Goal: Task Accomplishment & Management: Manage account settings

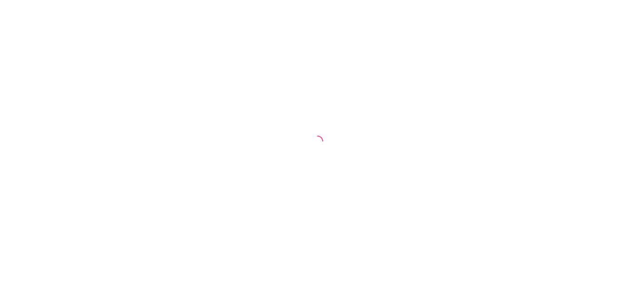
select select "TOTAL_OF_ORDERS"
select select "7"
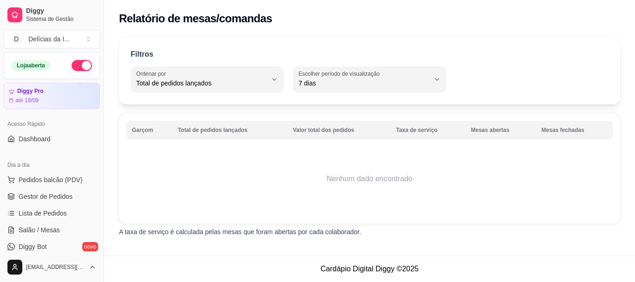
click at [257, 176] on td "Nenhum dado encontrado" at bounding box center [369, 179] width 486 height 74
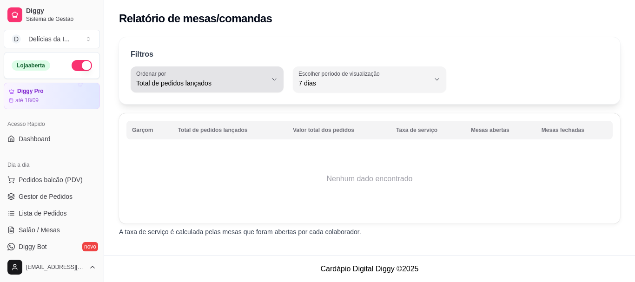
click at [252, 81] on span "Total de pedidos lançados" at bounding box center [201, 83] width 131 height 9
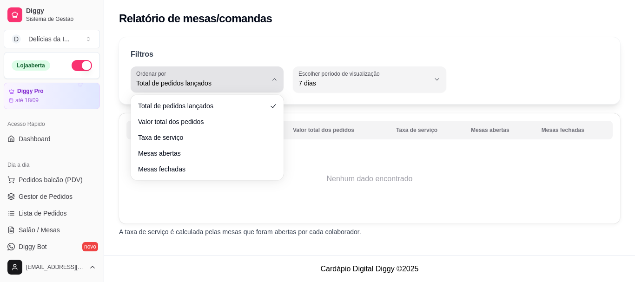
click at [252, 81] on span "Total de pedidos lançados" at bounding box center [201, 83] width 131 height 9
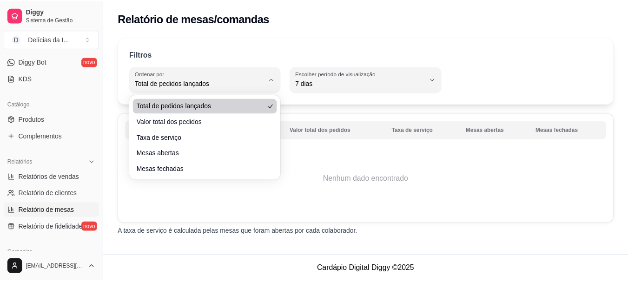
scroll to position [294, 0]
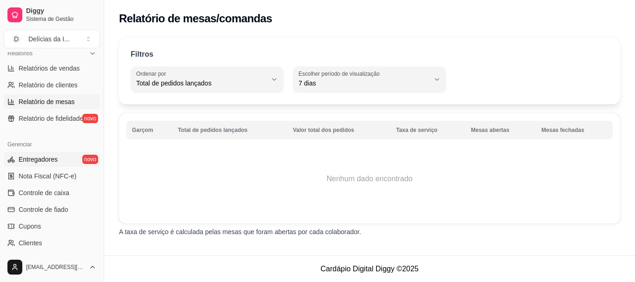
click at [66, 154] on link "Entregadores novo" at bounding box center [52, 159] width 96 height 15
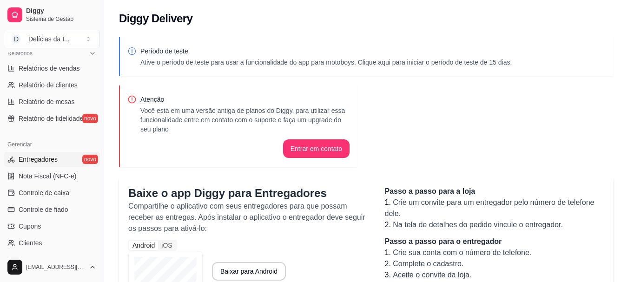
click at [425, 59] on p "Ative o período de teste para usar a funcionalidade do app para motoboys. Cliqu…" at bounding box center [325, 62] width 371 height 9
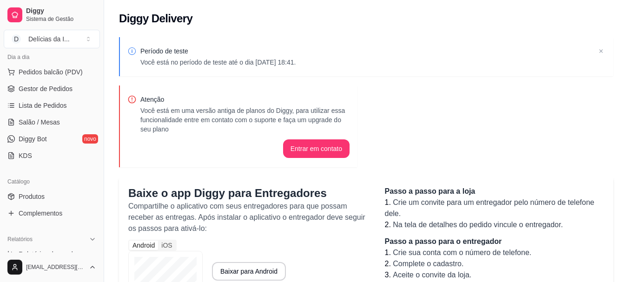
scroll to position [61, 0]
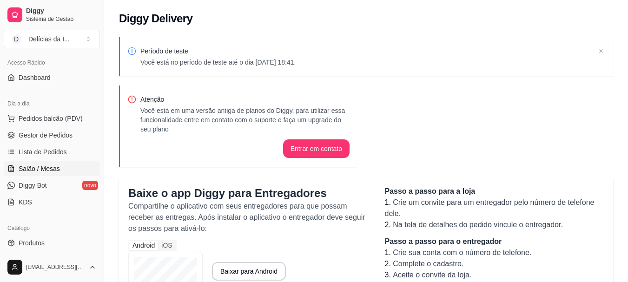
click at [46, 167] on span "Salão / Mesas" at bounding box center [39, 168] width 41 height 9
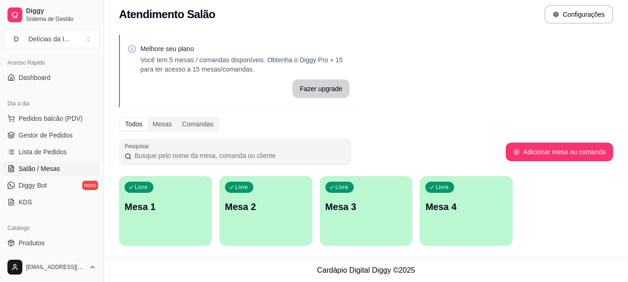
scroll to position [7, 0]
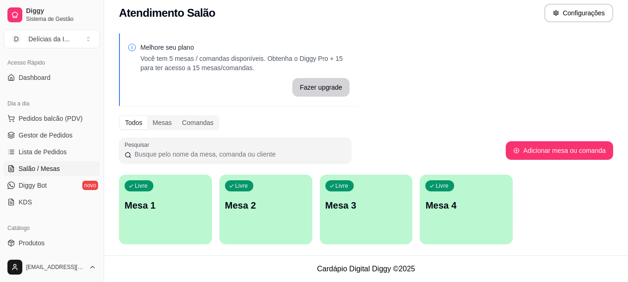
click at [165, 199] on p "Mesa 1" at bounding box center [166, 205] width 82 height 13
click at [589, 16] on button "Configurações" at bounding box center [578, 13] width 69 height 19
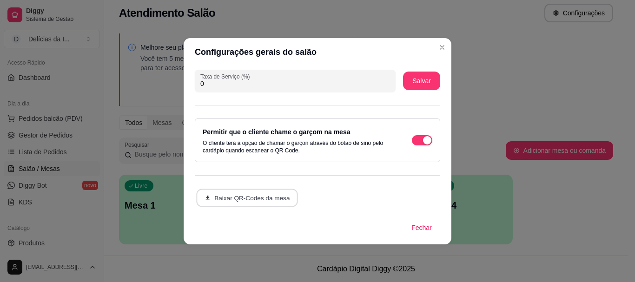
click at [249, 192] on button "Baixar QR-Codes da mesa" at bounding box center [247, 198] width 102 height 18
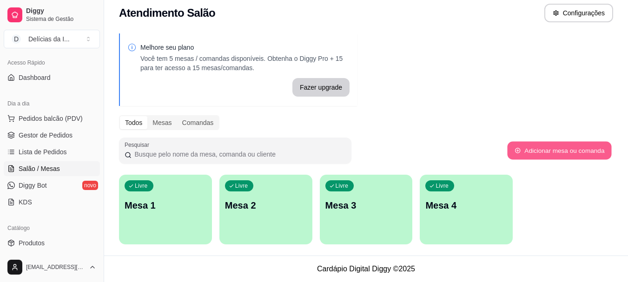
click at [534, 151] on button "Adicionar mesa ou comanda" at bounding box center [559, 151] width 104 height 18
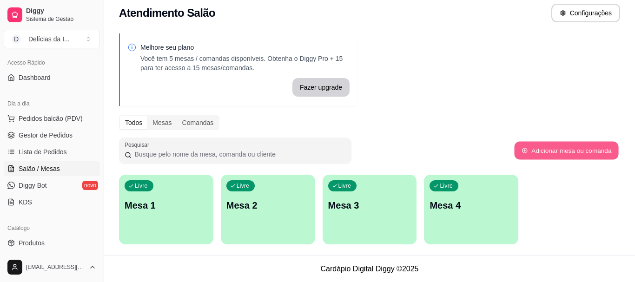
select select "TABLE"
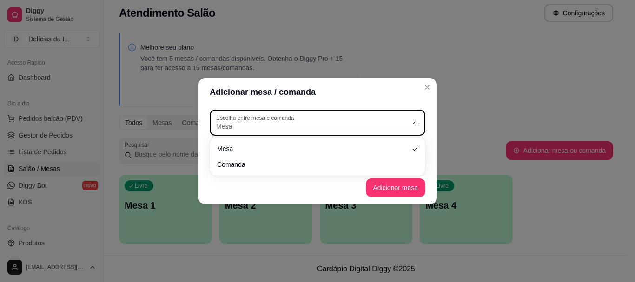
click at [294, 121] on label "Escolha entre mesa e comanda" at bounding box center [256, 118] width 81 height 8
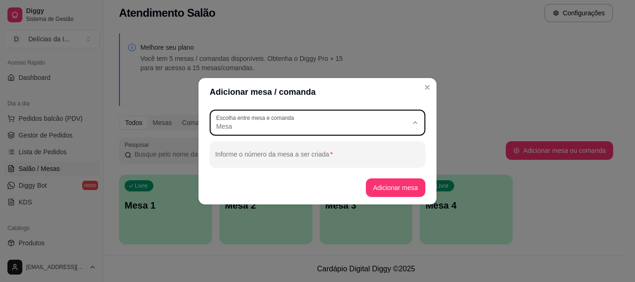
click at [409, 39] on div "Adicionar mesa / comanda TABLE Escolha entre mesa e comanda Mesa Comanda Escolh…" at bounding box center [317, 141] width 635 height 282
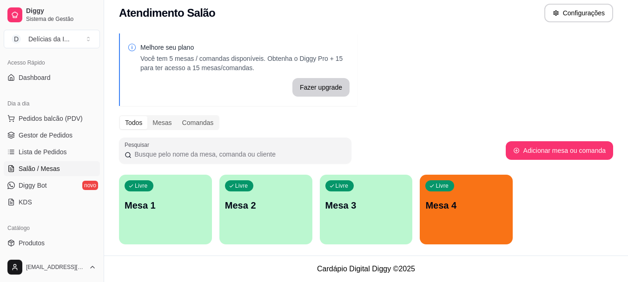
click at [454, 194] on div "Livre Mesa 4" at bounding box center [466, 204] width 93 height 59
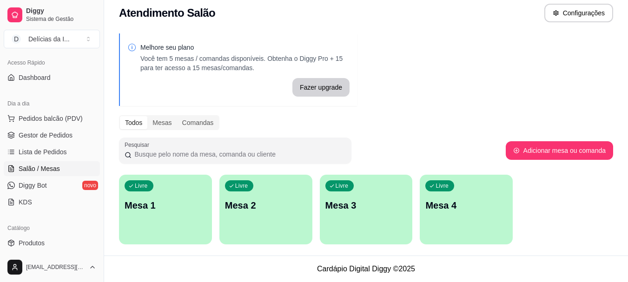
click at [498, 47] on div "Melhore seu plano Você tem 5 mesas / comandas disponíveis. Obtenha o Diggy Pro …" at bounding box center [366, 142] width 524 height 228
click at [579, 14] on button "Configurações" at bounding box center [578, 13] width 67 height 18
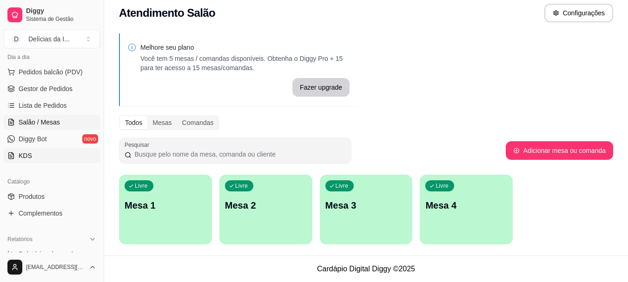
scroll to position [154, 0]
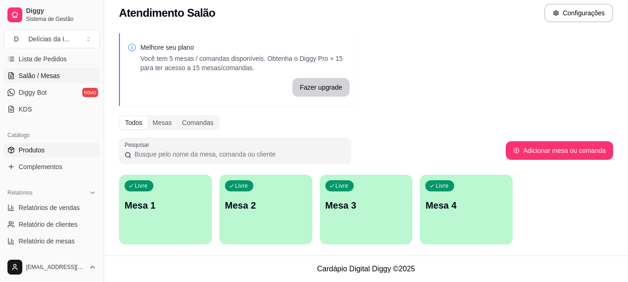
click at [29, 149] on span "Produtos" at bounding box center [32, 149] width 26 height 9
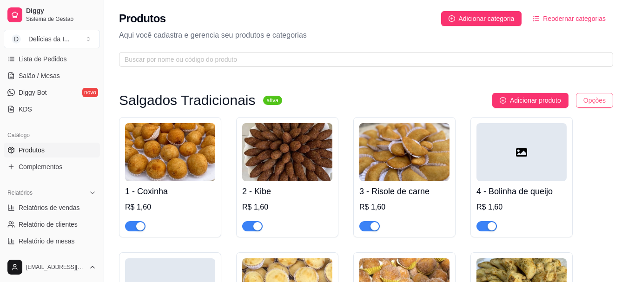
click at [601, 102] on html "Diggy Sistema de Gestão D Delícias da I ... Loja aberta Diggy Pro até 18/09 Ace…" at bounding box center [314, 141] width 628 height 282
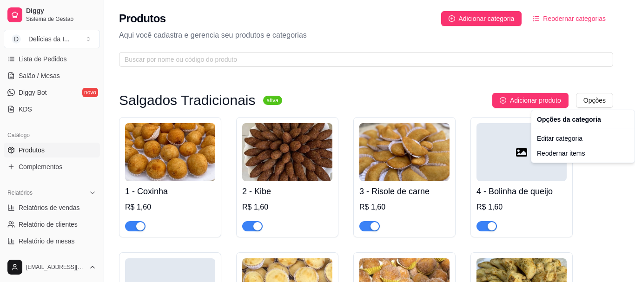
click at [395, 61] on html "Diggy Sistema de Gestão D Delícias da I ... Loja aberta Diggy Pro até 18/09 Ace…" at bounding box center [317, 141] width 635 height 282
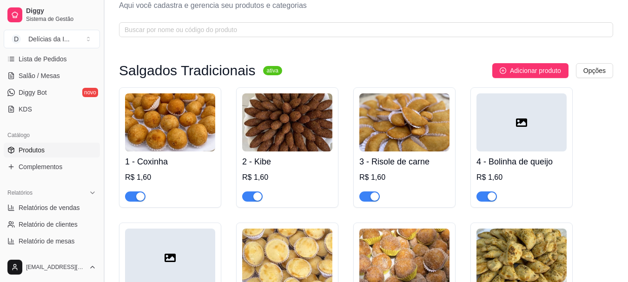
scroll to position [46, 0]
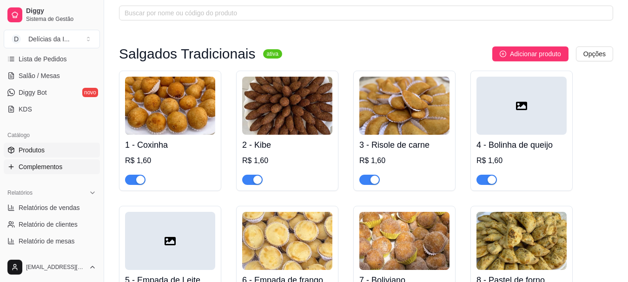
click at [35, 167] on span "Complementos" at bounding box center [41, 166] width 44 height 9
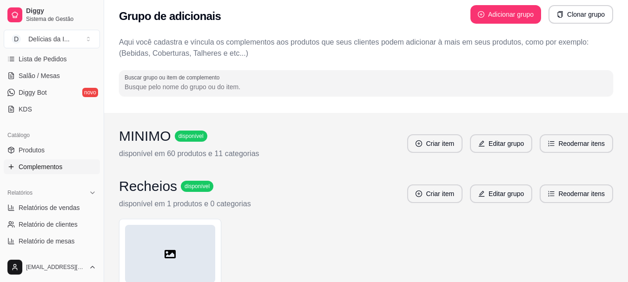
scroll to position [46, 0]
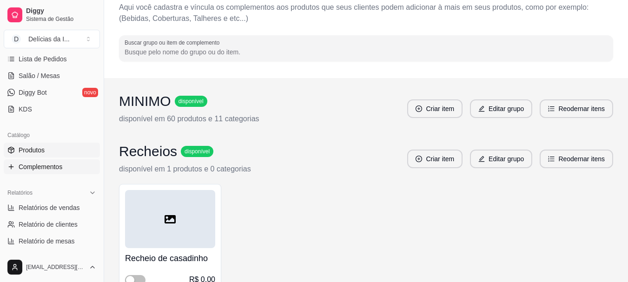
click at [53, 149] on link "Produtos" at bounding box center [52, 150] width 96 height 15
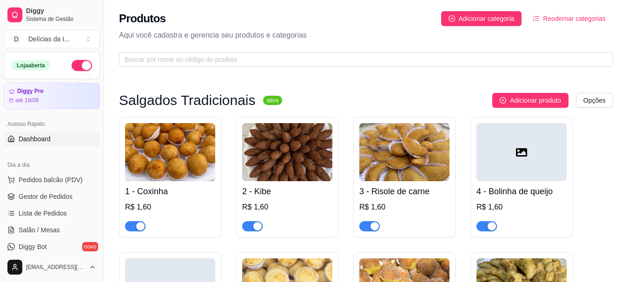
click at [40, 145] on link "Dashboard" at bounding box center [52, 138] width 96 height 15
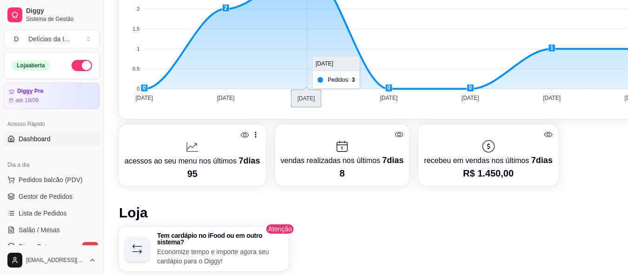
scroll to position [325, 0]
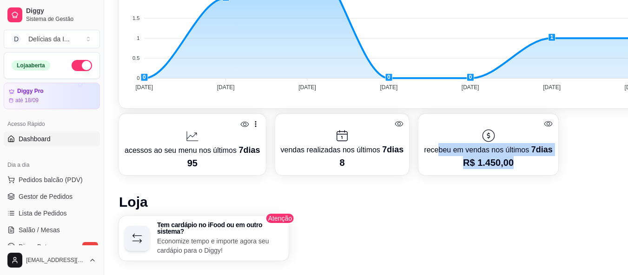
drag, startPoint x: 466, startPoint y: 151, endPoint x: 502, endPoint y: 173, distance: 41.8
click at [508, 168] on div "recebeu em vendas nos últimos 7 dias R$ 1.450,00" at bounding box center [488, 144] width 128 height 50
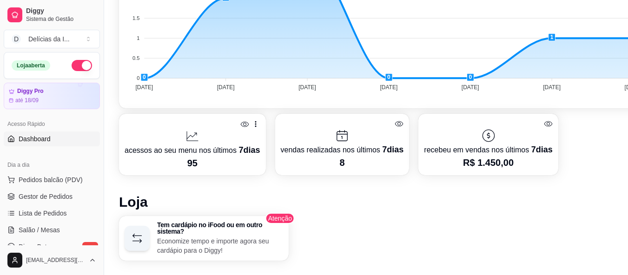
click at [292, 179] on div "Desempenho Últimos 7 dias Número de pedidos Você está vendo os pedidos recebido…" at bounding box center [388, 176] width 538 height 590
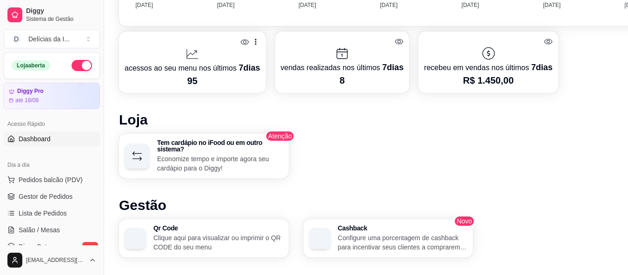
scroll to position [511, 0]
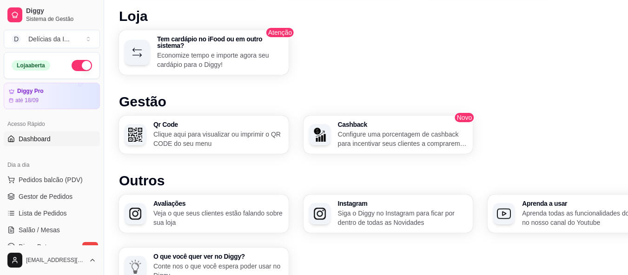
click at [146, 133] on div "Qr Code Clique aqui para visualizar ou imprimir o QR CODE do seu menu" at bounding box center [204, 135] width 170 height 38
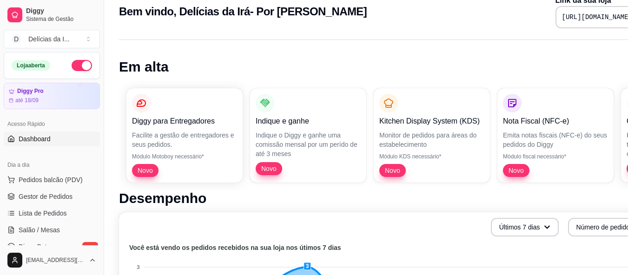
scroll to position [0, 0]
